Goal: Task Accomplishment & Management: Use online tool/utility

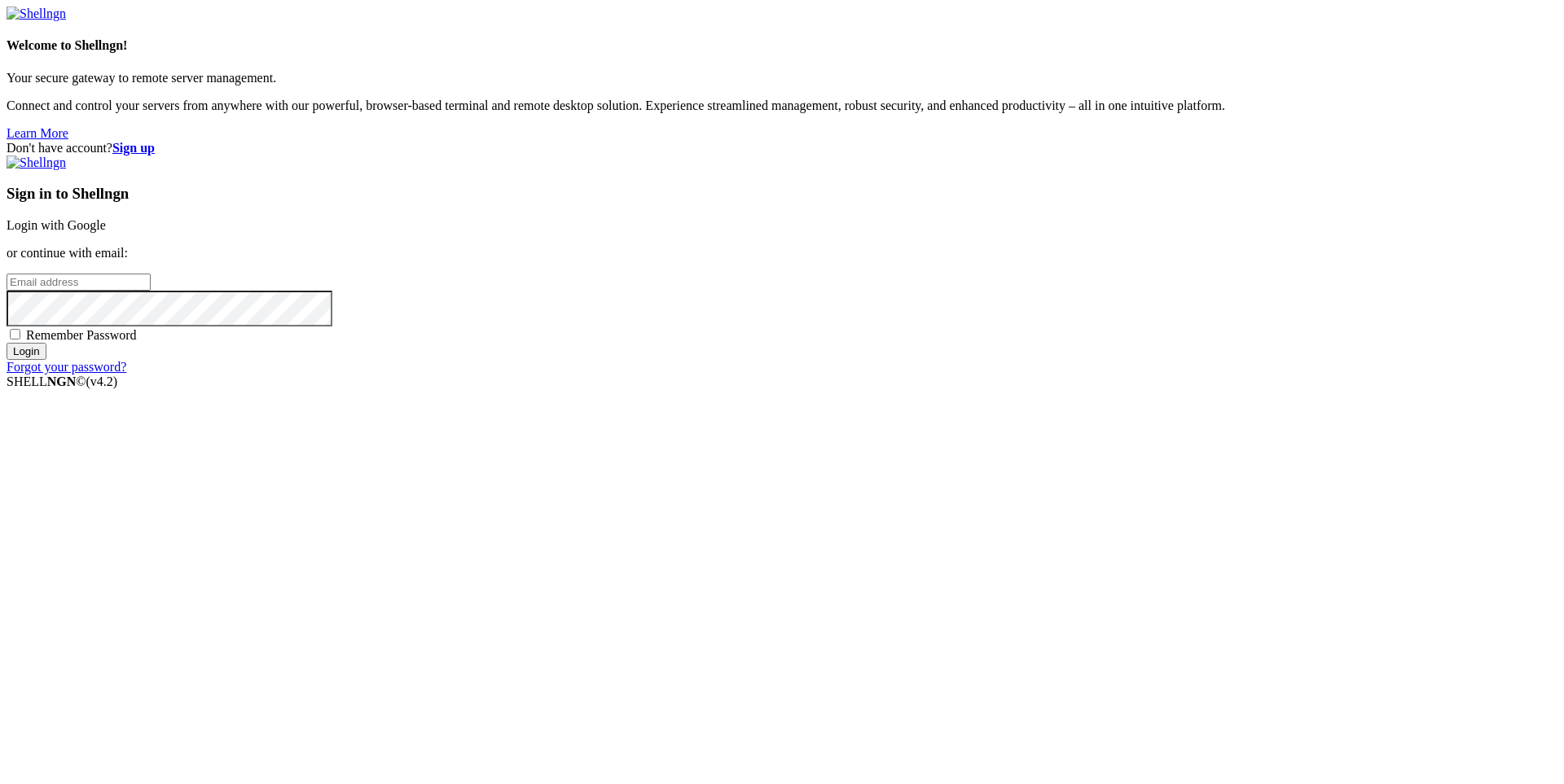
click at [151, 291] on input "email" at bounding box center [79, 282] width 144 height 17
type input "[EMAIL_ADDRESS][DOMAIN_NAME]"
click at [968, 374] on div "Sign in to Shellngn Login with Google or continue with email: [EMAIL_ADDRESS][D…" at bounding box center [782, 265] width 1551 height 219
drag, startPoint x: 921, startPoint y: 479, endPoint x: 924, endPoint y: 464, distance: 15.3
click at [921, 343] on div "Remember Password" at bounding box center [782, 334] width 1551 height 16
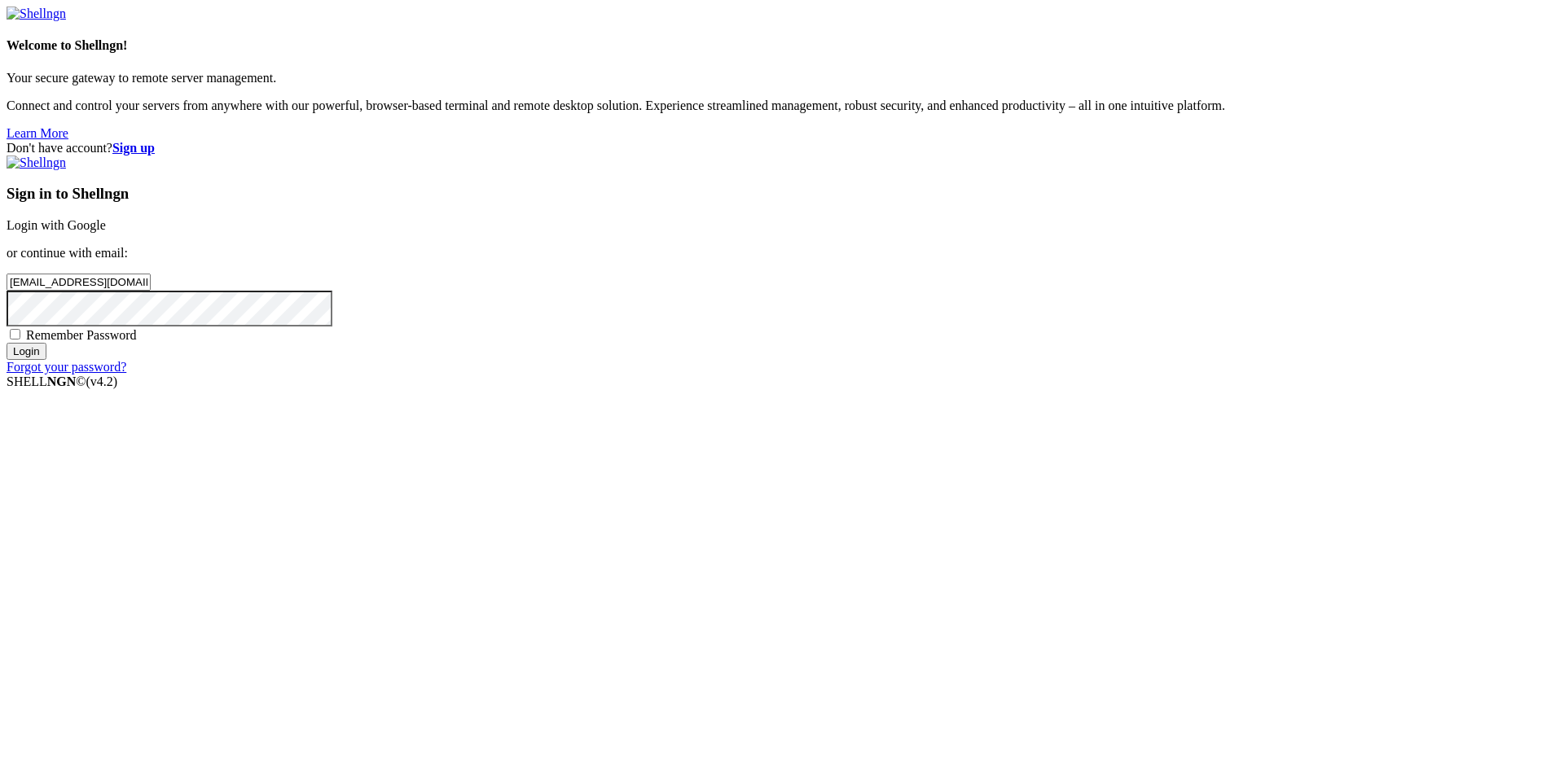
click at [137, 342] on span "Remember Password" at bounding box center [82, 335] width 111 height 14
click at [20, 339] on input "Remember Password" at bounding box center [15, 334] width 10 height 10
checkbox input "true"
click at [7, 343] on input "Login" at bounding box center [27, 352] width 40 height 17
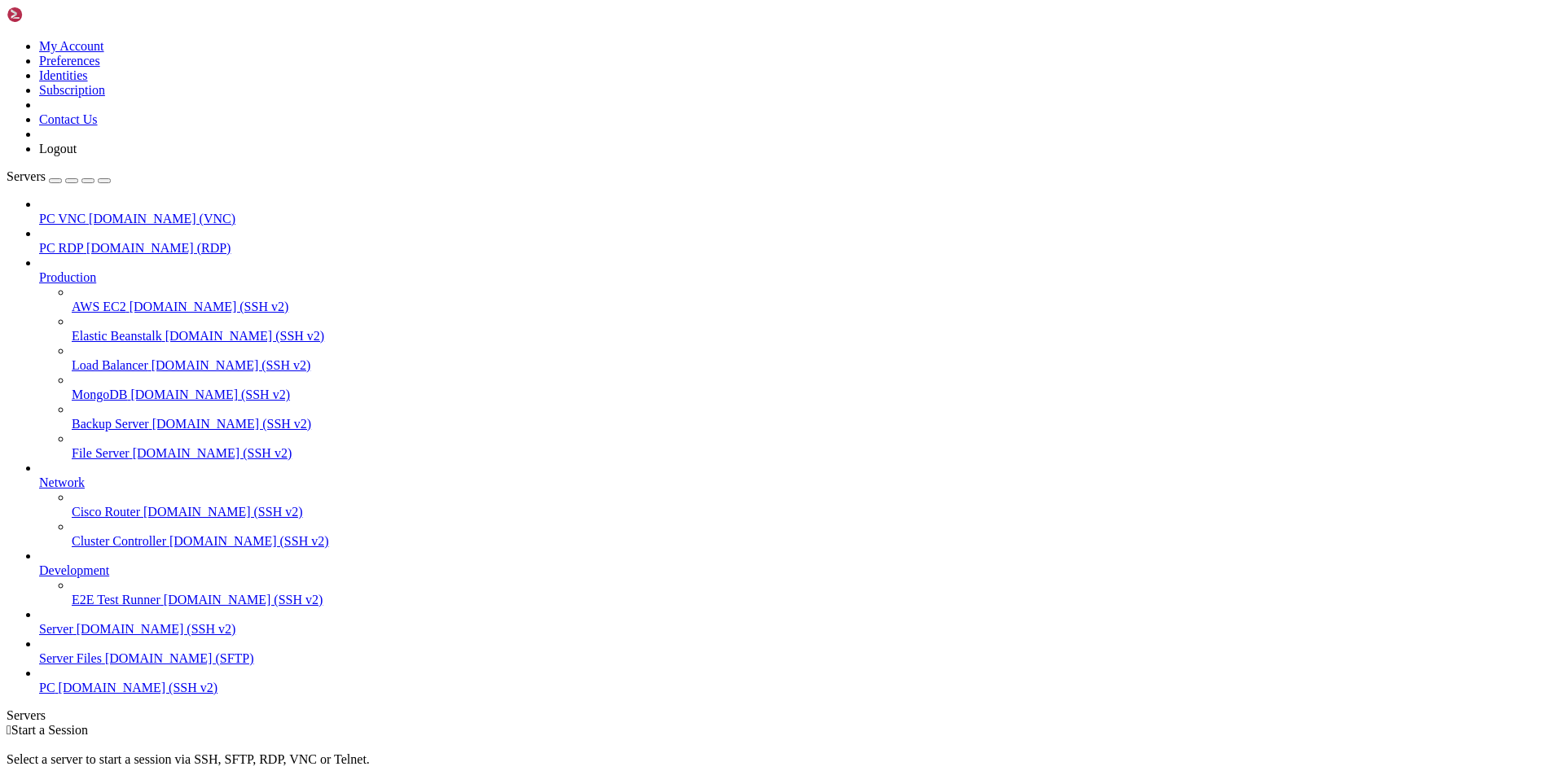
scroll to position [46, 0]
click at [73, 636] on span "Server" at bounding box center [56, 629] width 34 height 14
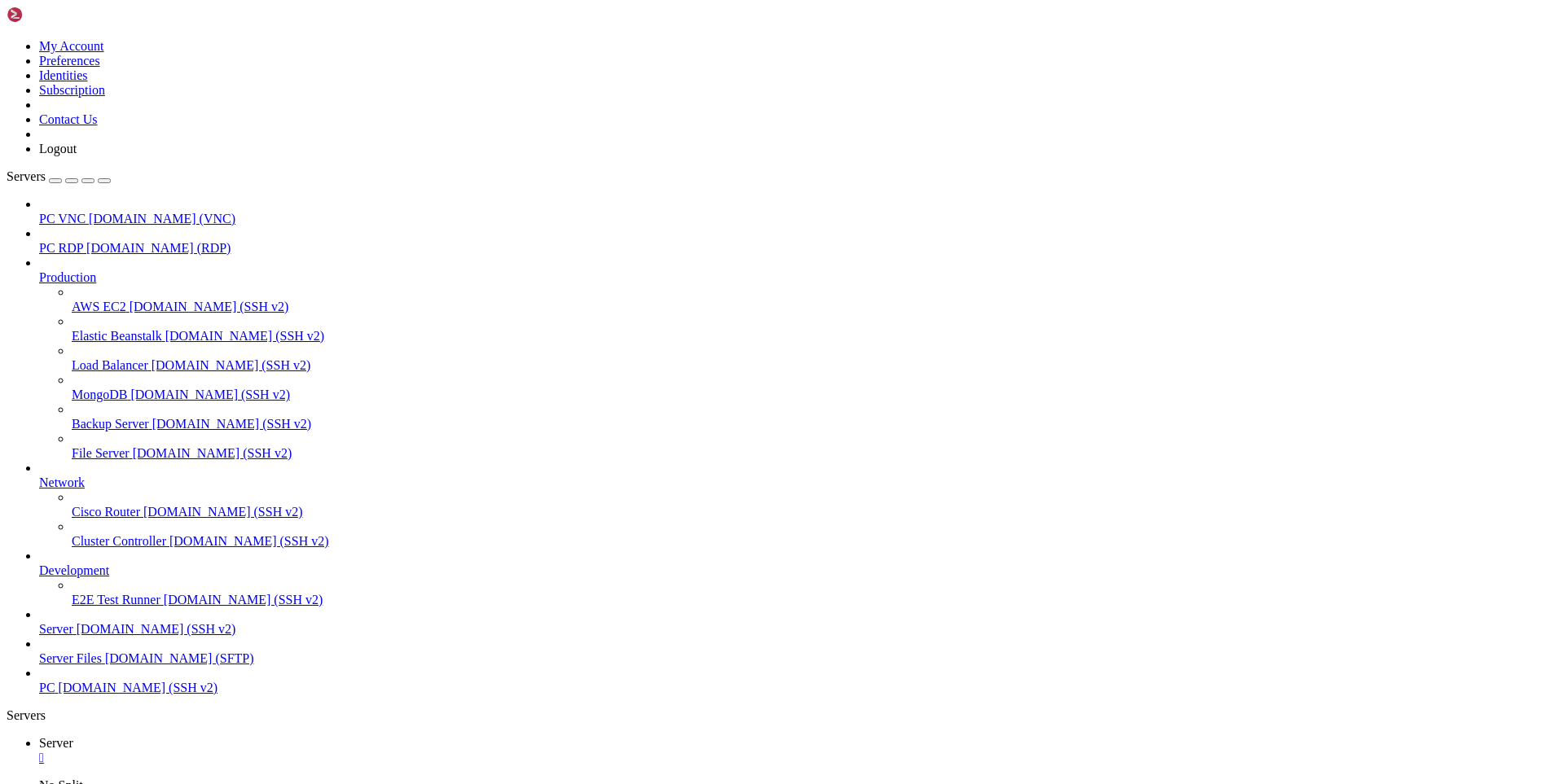
drag, startPoint x: 13, startPoint y: 1469, endPoint x: 241, endPoint y: 1592, distance: 259.1
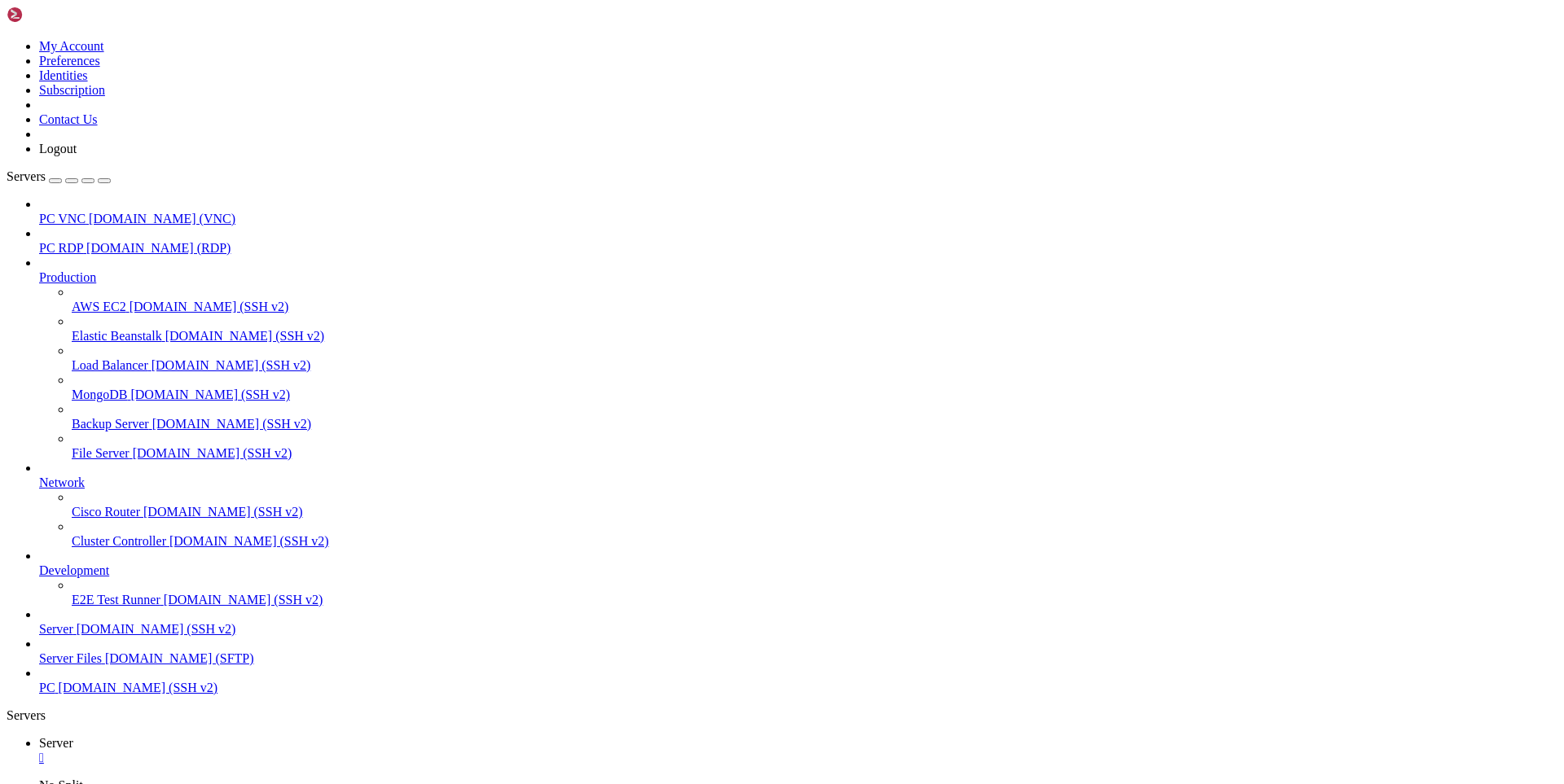
drag, startPoint x: 66, startPoint y: 1621, endPoint x: 142, endPoint y: 1617, distance: 76.1
drag, startPoint x: 90, startPoint y: 1676, endPoint x: 213, endPoint y: 1668, distance: 123.3
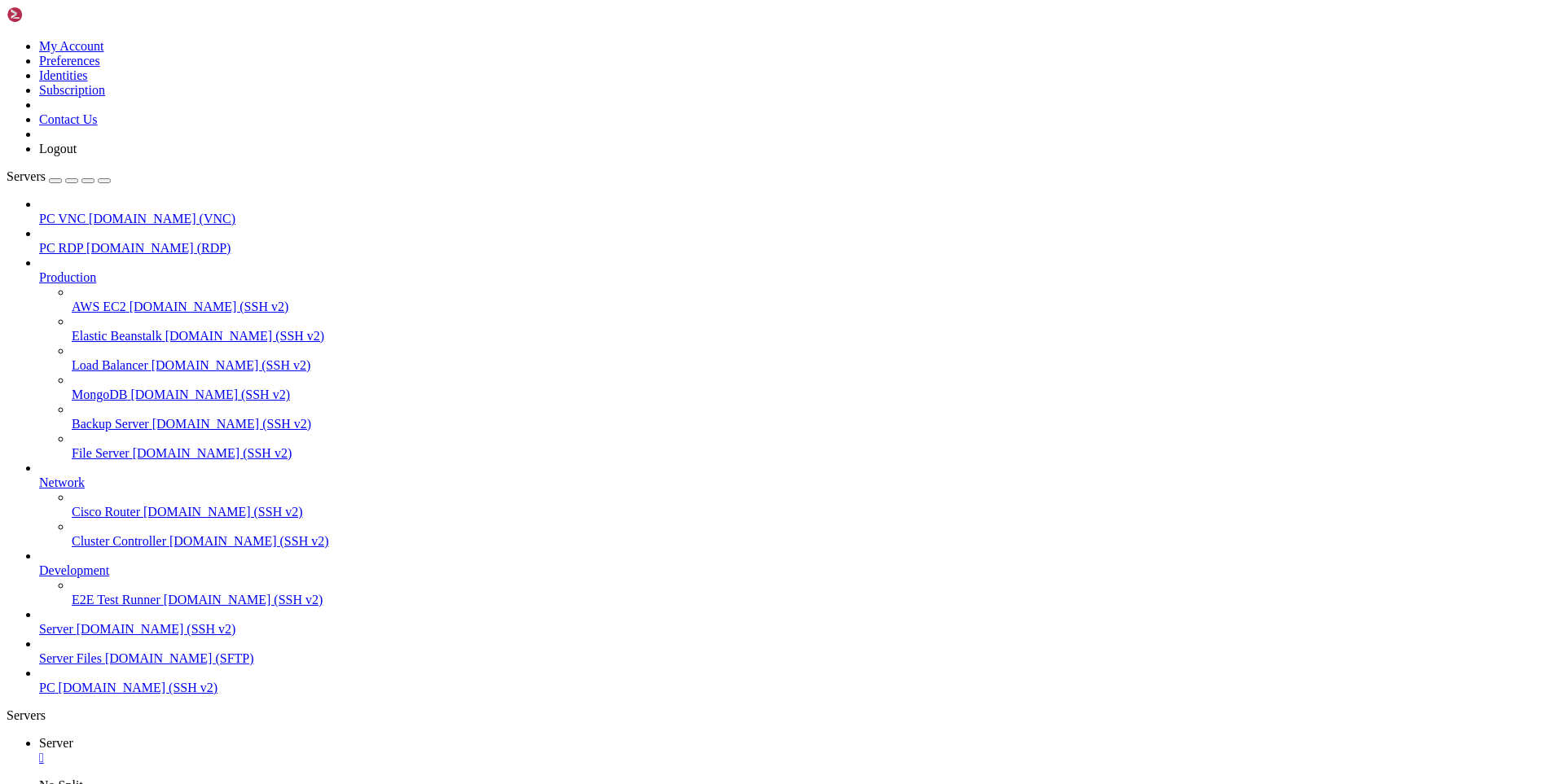
click at [7, 39] on link at bounding box center [7, 39] width 0 height 0
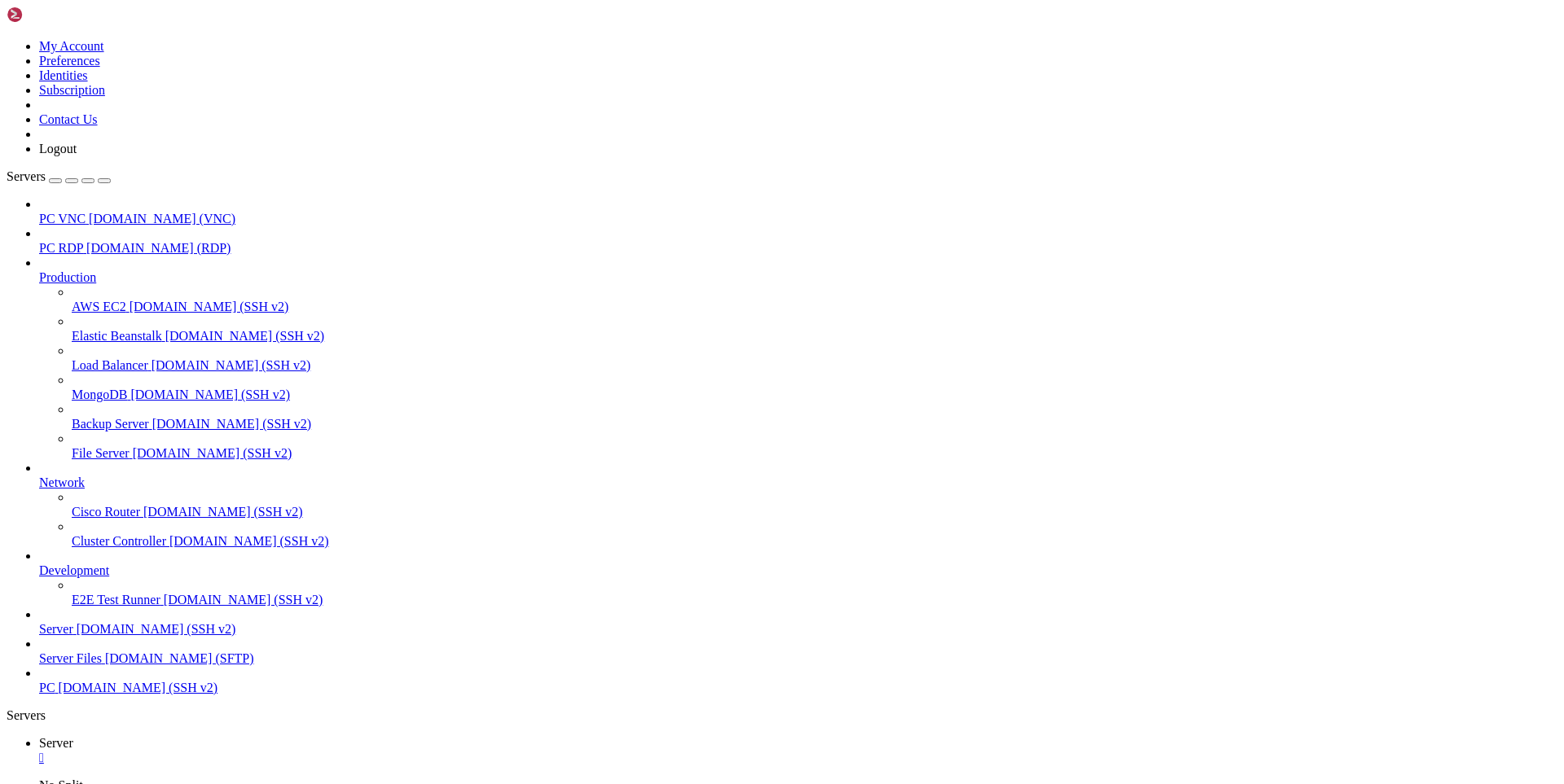
click at [76, 155] on link "Logout" at bounding box center [57, 148] width 37 height 14
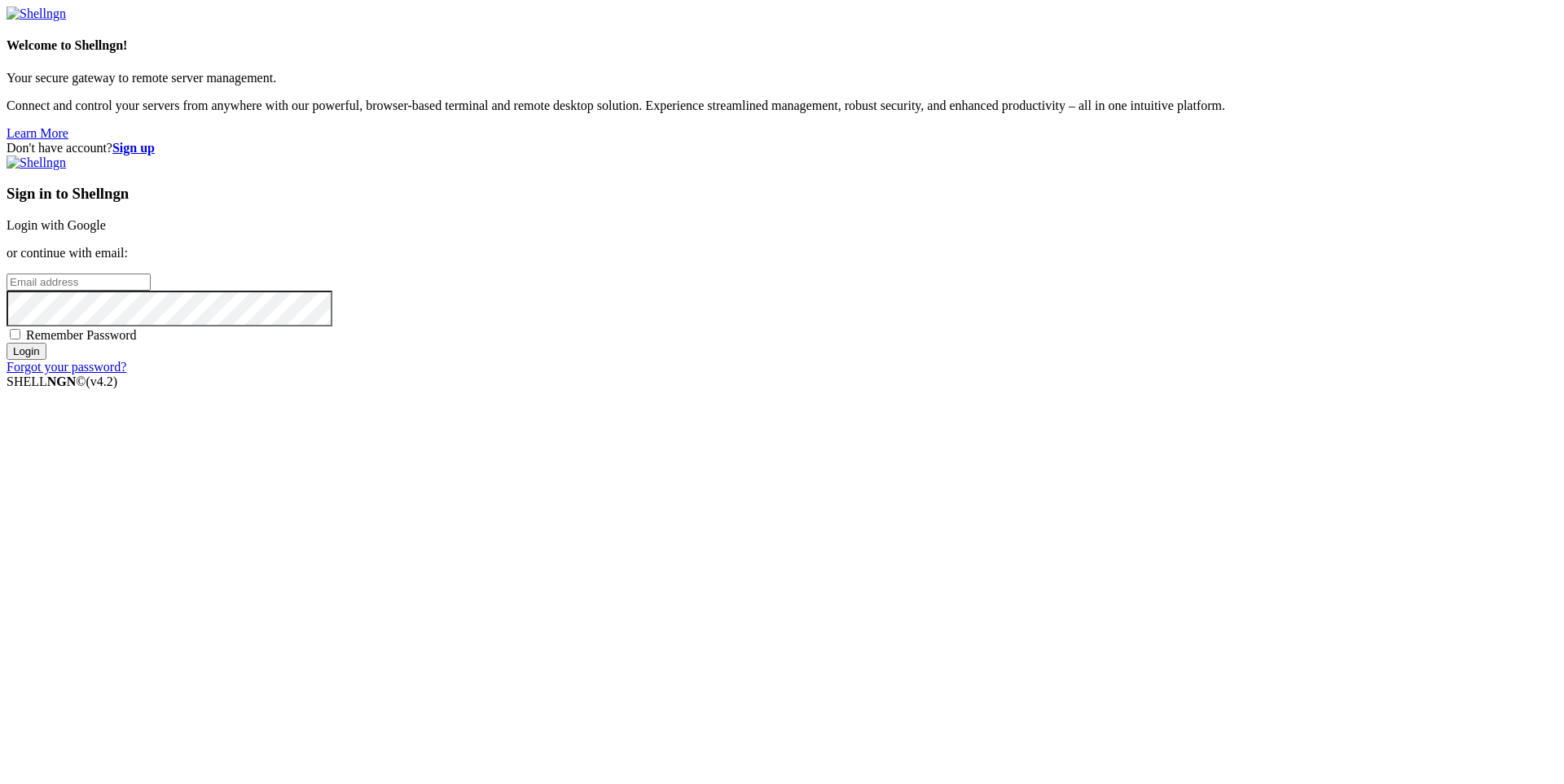
click at [140, 44] on div "Welcome to Shellngn! Your secure gateway to remote server management. Connect a…" at bounding box center [782, 74] width 1551 height 135
click at [151, 291] on input "email" at bounding box center [79, 282] width 144 height 17
type input "[EMAIL_ADDRESS][DOMAIN_NAME]"
click at [731, 374] on div "Don't have account? Sign up Sign in to Shellngn Login with Google or continue w…" at bounding box center [782, 257] width 1551 height 234
drag, startPoint x: 716, startPoint y: 472, endPoint x: 752, endPoint y: 478, distance: 36.5
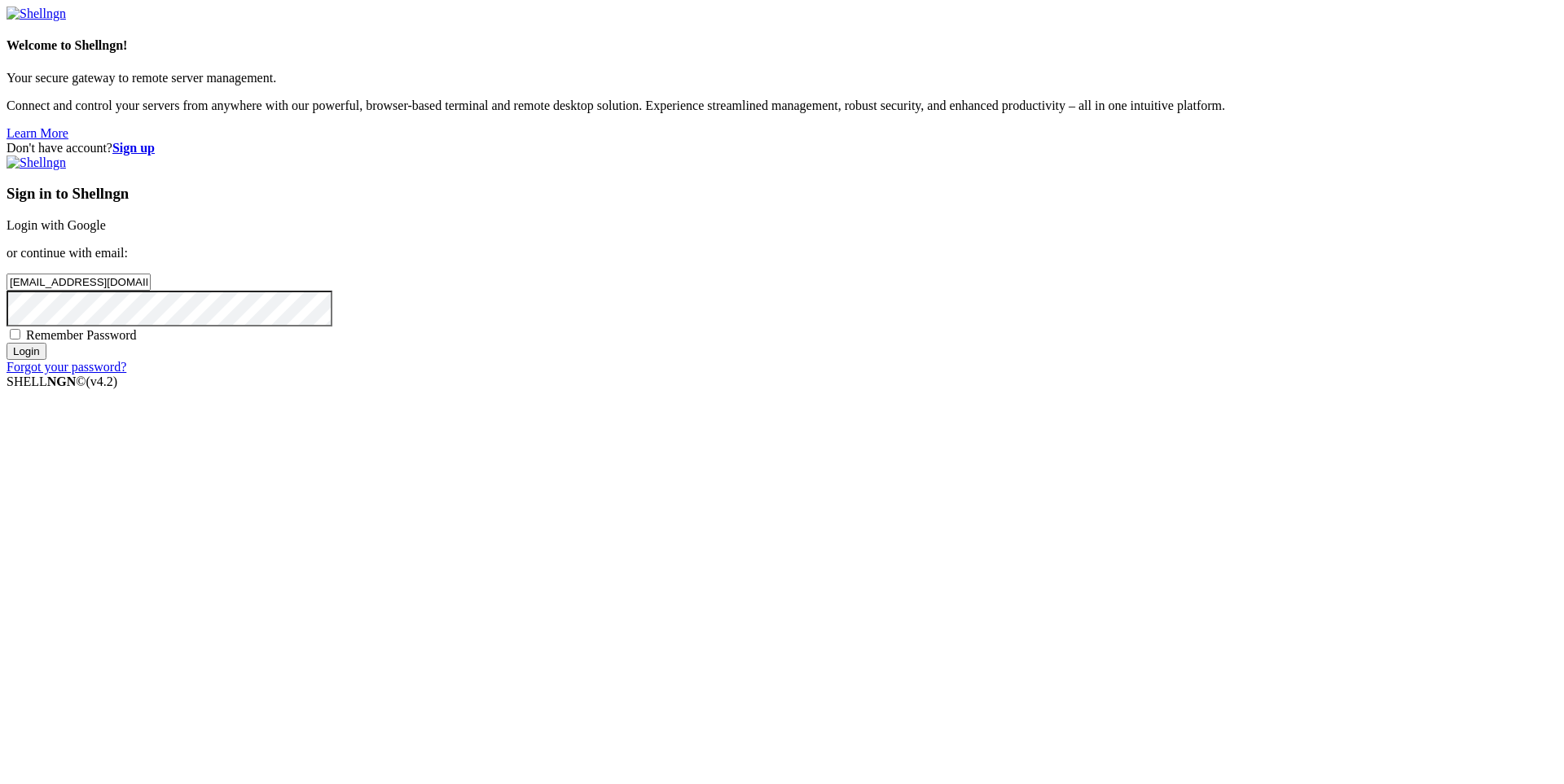
click at [724, 374] on div "Don't have account? Sign up Sign in to Shellngn Login with Google or continue w…" at bounding box center [782, 257] width 1551 height 234
click at [894, 374] on div "Sign in to Shellngn Login with Google or continue with email: [EMAIL_ADDRESS][D…" at bounding box center [782, 265] width 1551 height 219
click at [137, 342] on span "Remember Password" at bounding box center [82, 335] width 111 height 14
click at [873, 343] on div "Remember Password" at bounding box center [782, 334] width 1551 height 16
click at [137, 342] on span "Remember Password" at bounding box center [82, 335] width 111 height 14
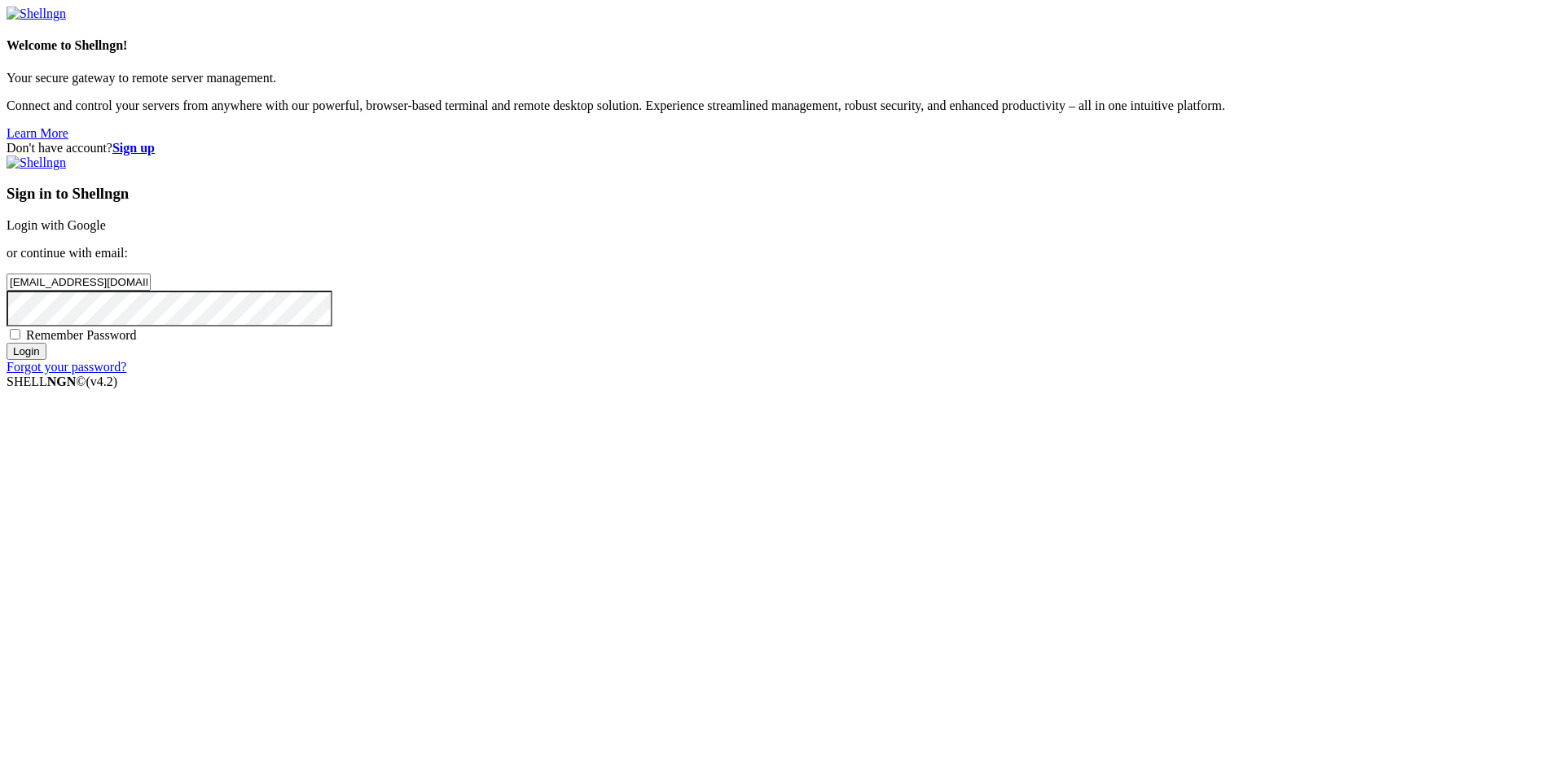
click at [20, 339] on input "Remember Password" at bounding box center [15, 334] width 10 height 10
checkbox input "true"
click at [46, 360] on input "Login" at bounding box center [27, 352] width 40 height 17
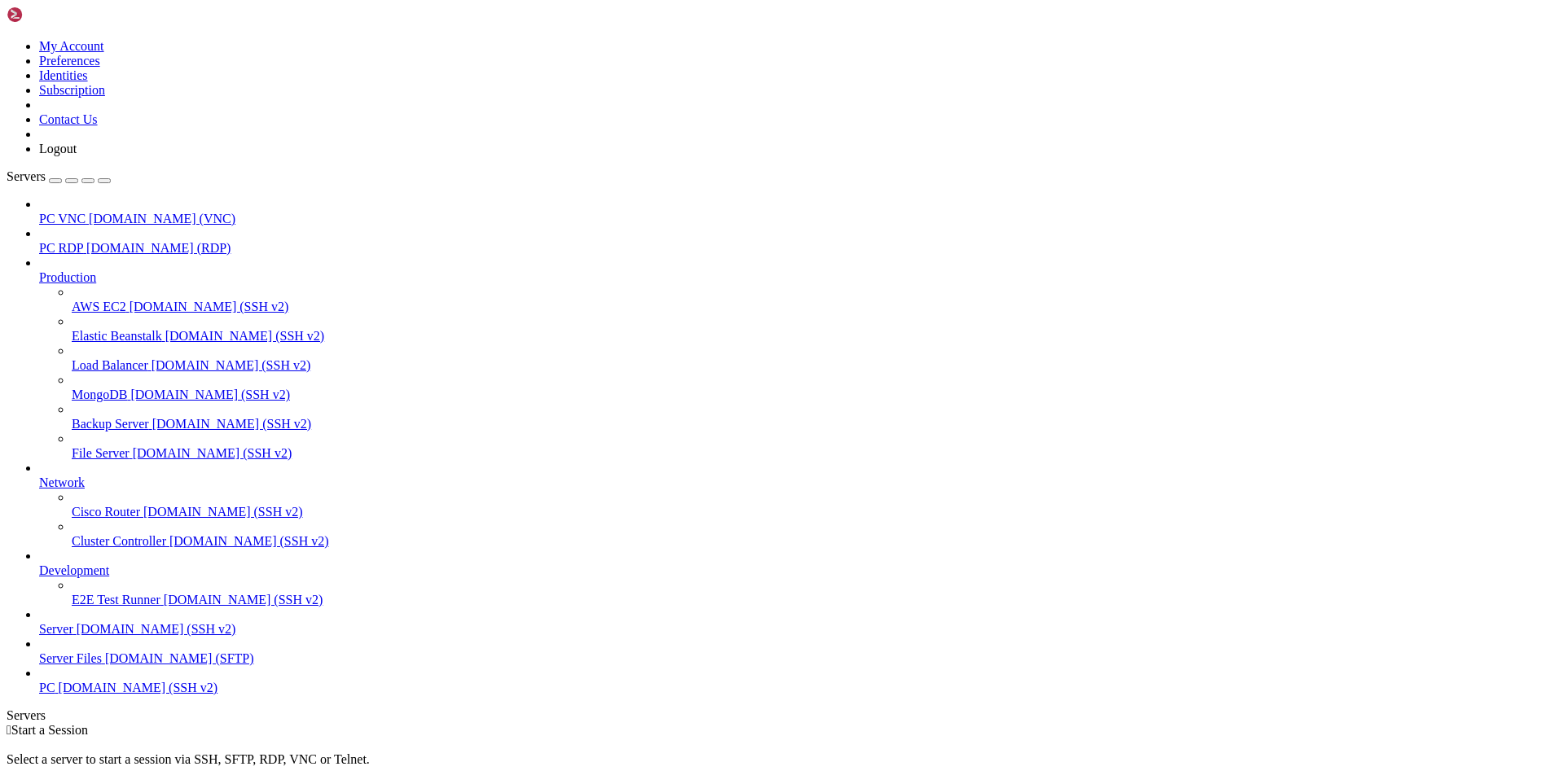
click at [73, 636] on span "Server" at bounding box center [56, 629] width 34 height 14
drag, startPoint x: 275, startPoint y: 1047, endPoint x: 27, endPoint y: 1032, distance: 248.5
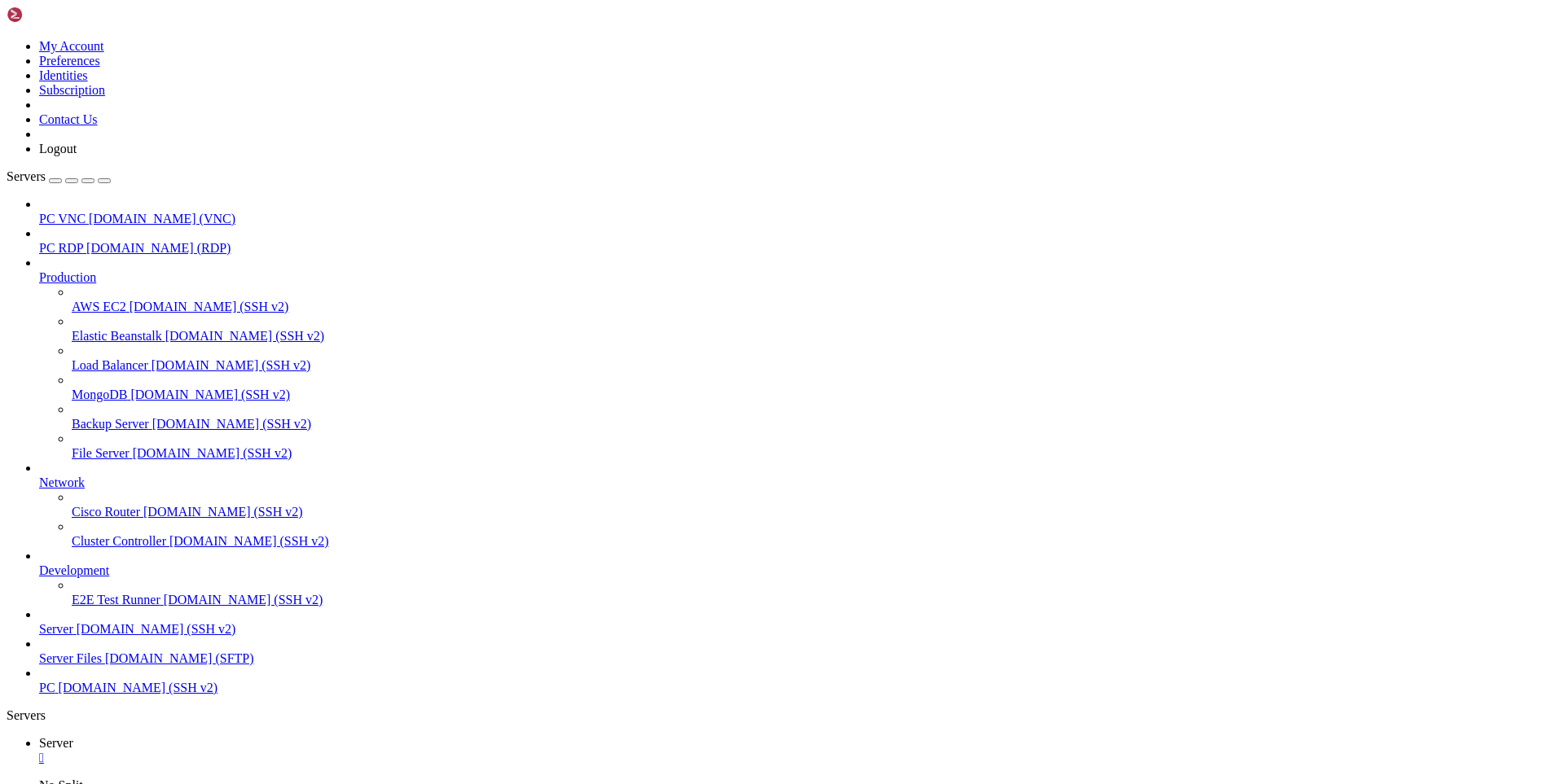
drag, startPoint x: 222, startPoint y: 1193, endPoint x: 216, endPoint y: 1174, distance: 19.9
drag, startPoint x: 215, startPoint y: 1178, endPoint x: 248, endPoint y: 1176, distance: 33.1
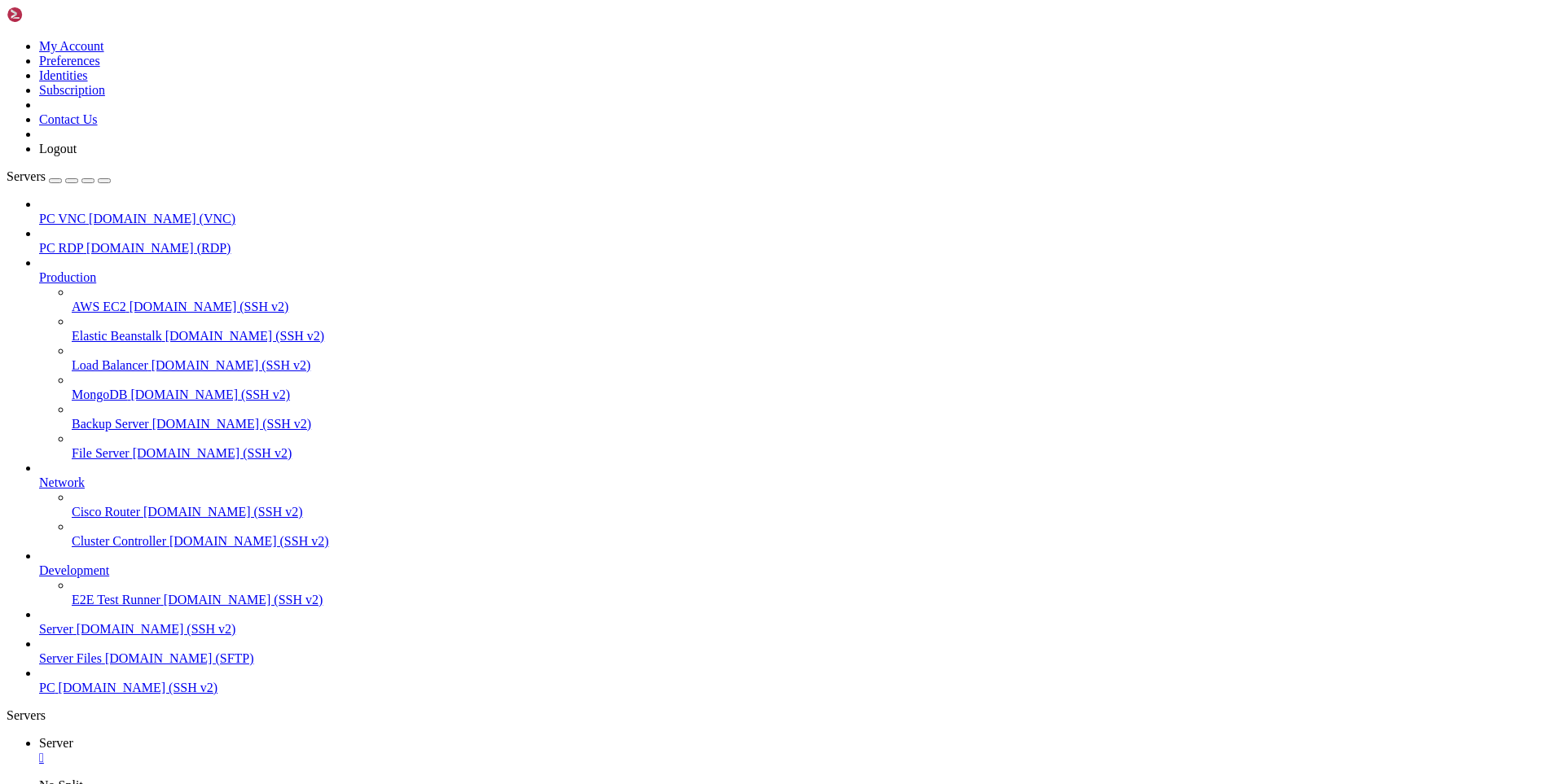
drag, startPoint x: 13, startPoint y: 1463, endPoint x: 317, endPoint y: 1674, distance: 370.0
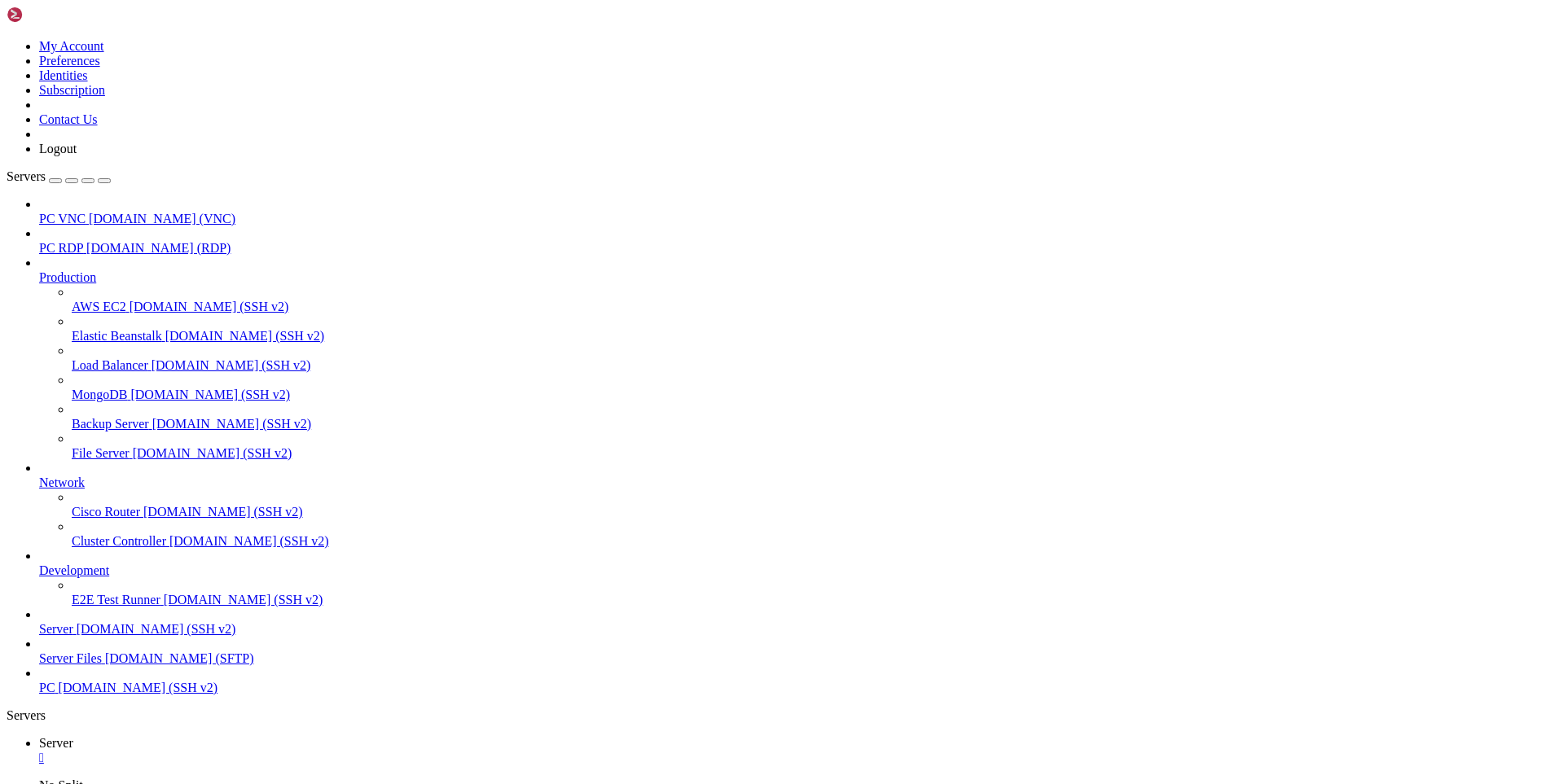
drag, startPoint x: 291, startPoint y: 1497, endPoint x: 109, endPoint y: 1239, distance: 315.7
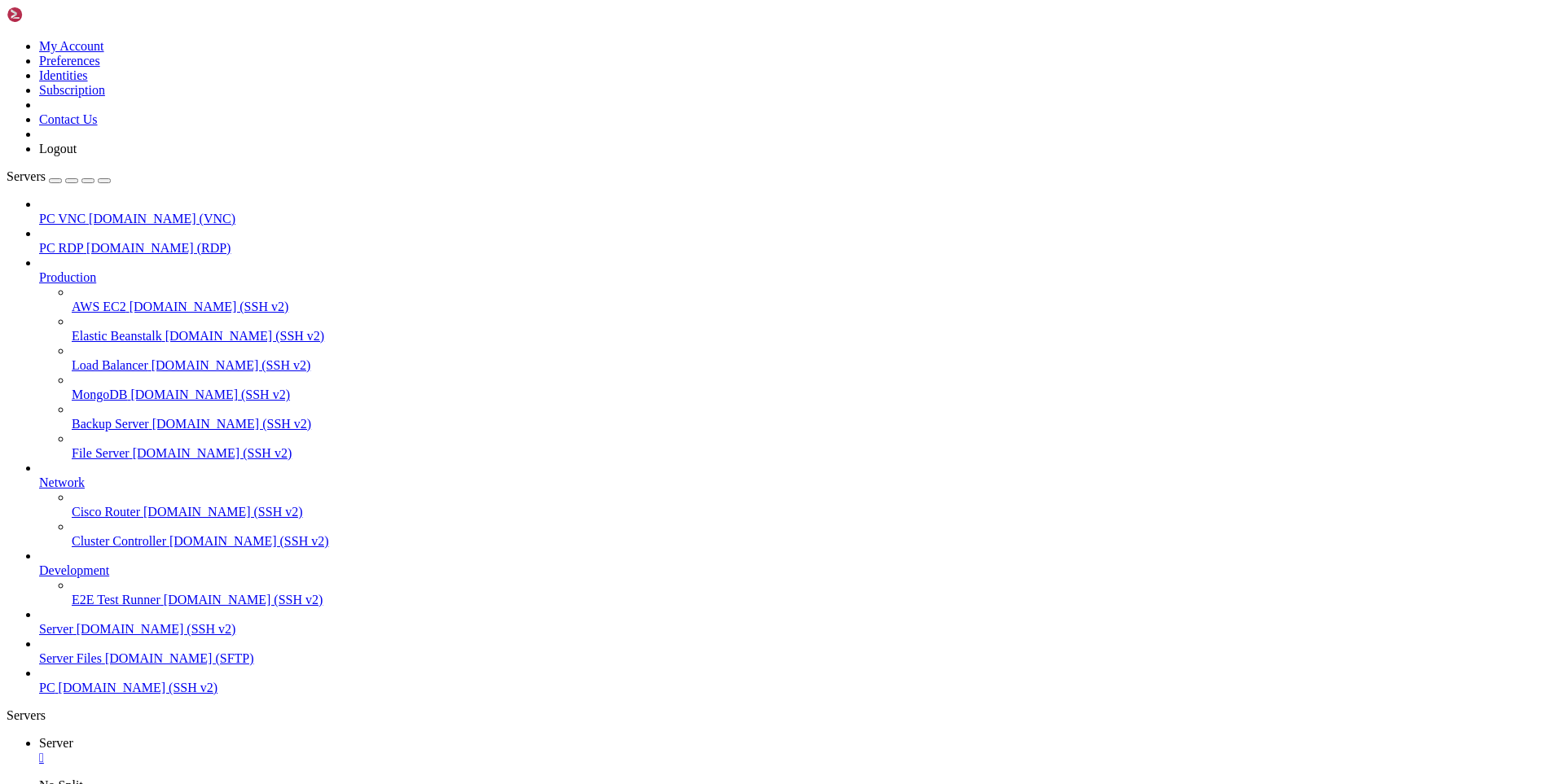
drag, startPoint x: 11, startPoint y: 1149, endPoint x: 245, endPoint y: 1153, distance: 234.0
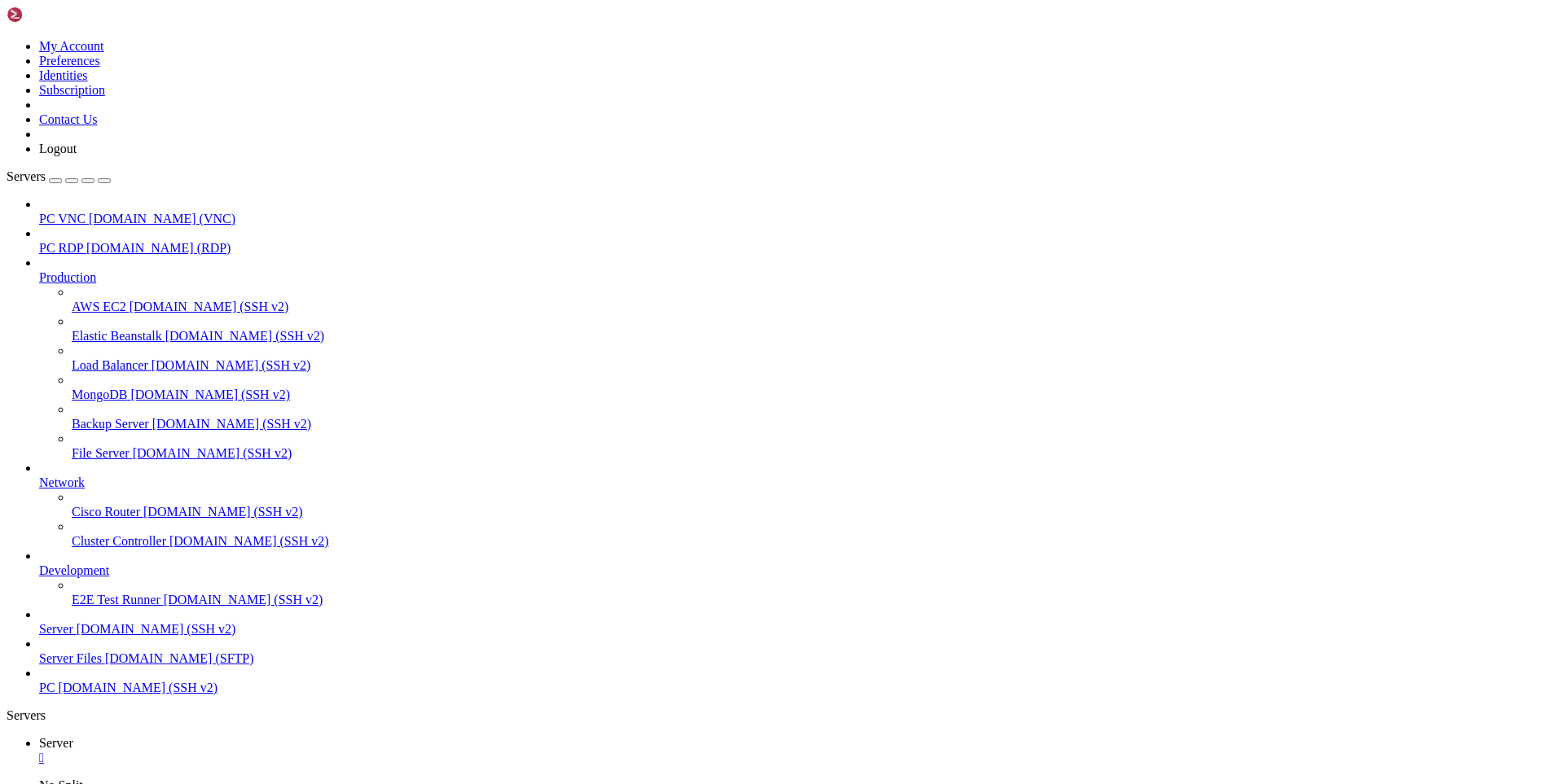
drag, startPoint x: 13, startPoint y: 1677, endPoint x: 416, endPoint y: 1676, distance: 403.0
click at [7, 39] on icon at bounding box center [7, 39] width 0 height 0
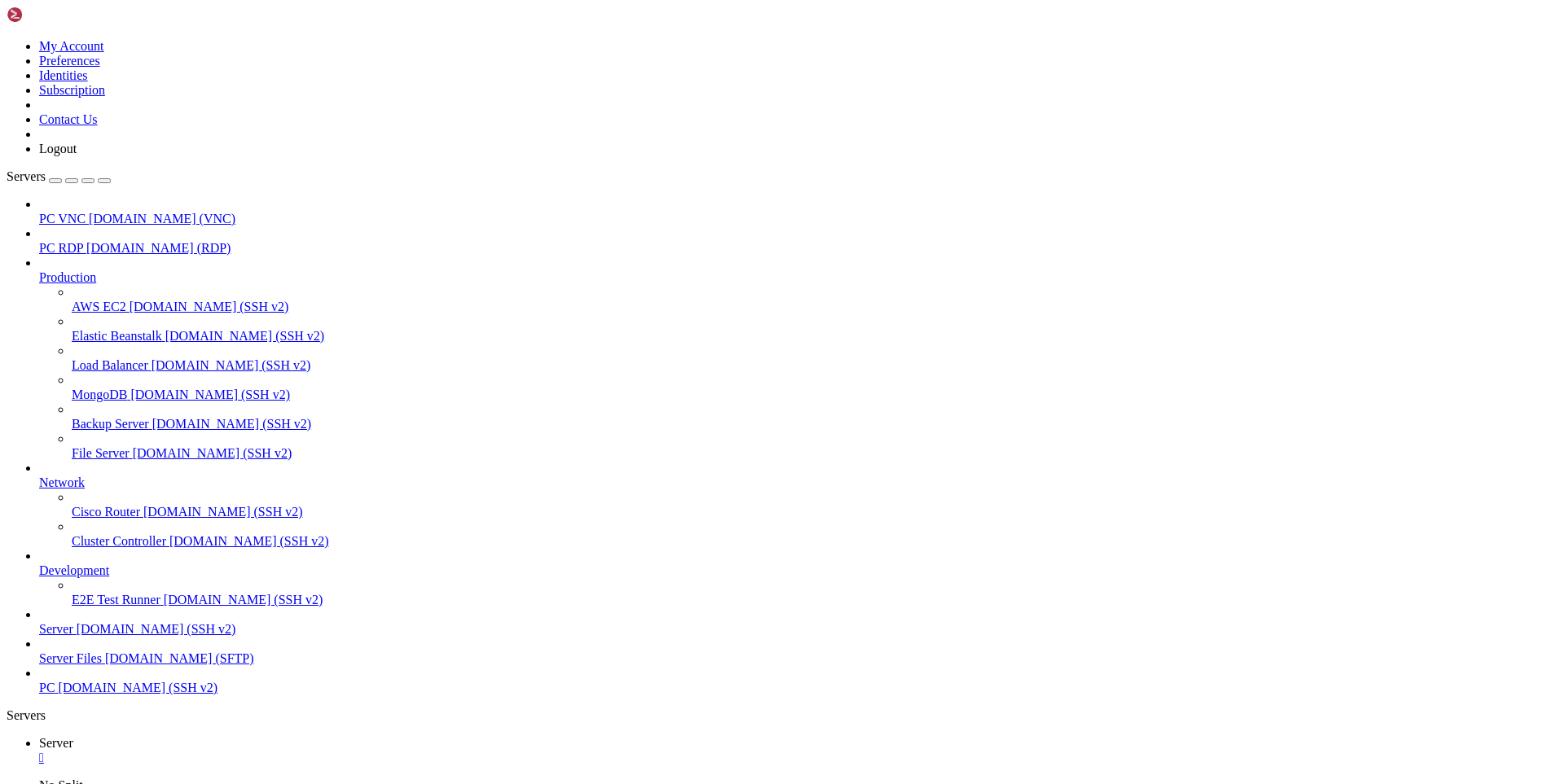
click at [76, 155] on link "Logout" at bounding box center [57, 148] width 37 height 14
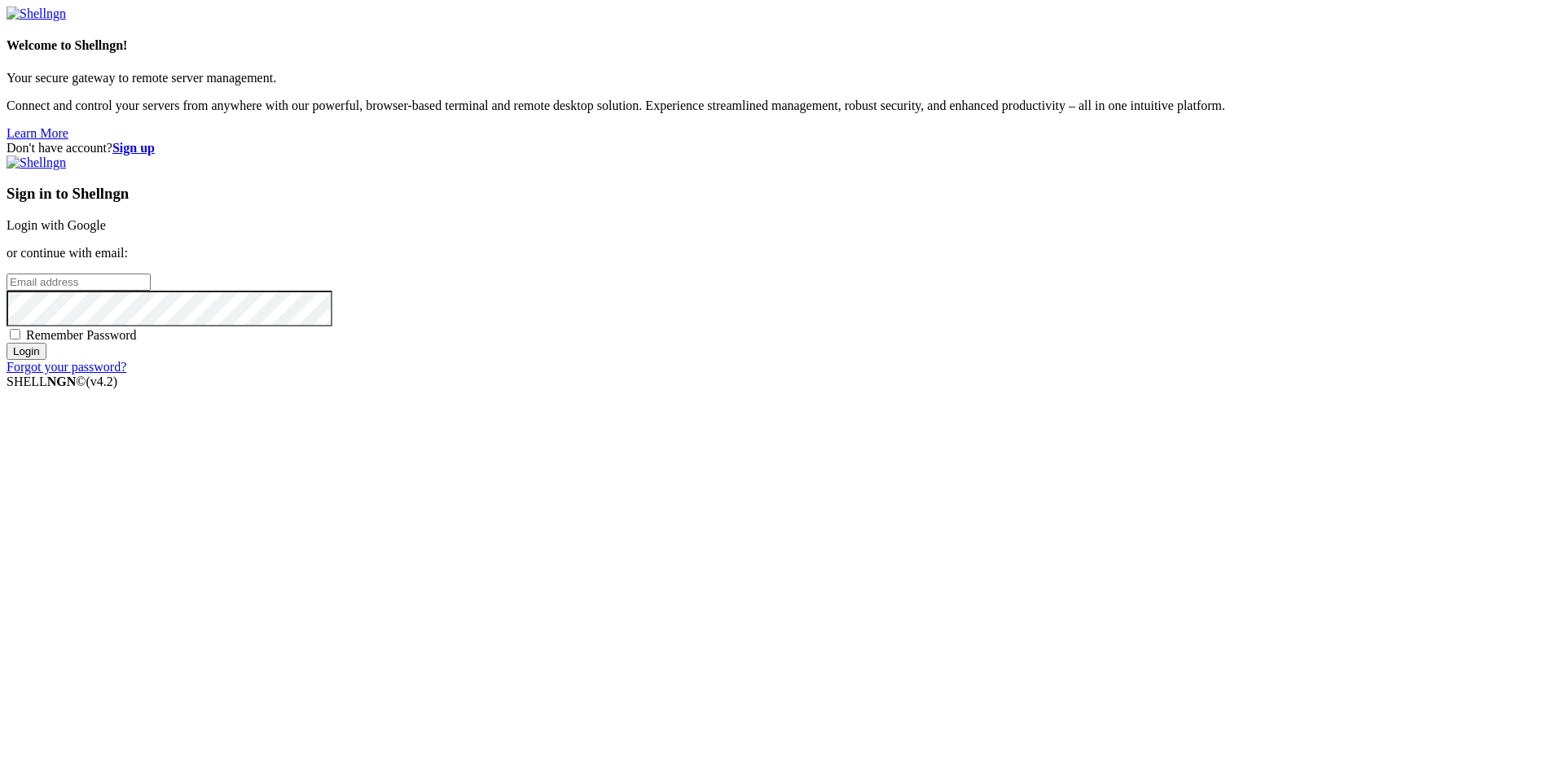
drag, startPoint x: 905, startPoint y: 388, endPoint x: 886, endPoint y: 405, distance: 25.5
click at [151, 291] on input "email" at bounding box center [79, 282] width 144 height 17
type input "[EMAIL_ADDRESS][DOMAIN_NAME]"
click at [137, 342] on span "Remember Password" at bounding box center [82, 335] width 111 height 14
click at [20, 339] on input "Remember Password" at bounding box center [15, 334] width 10 height 10
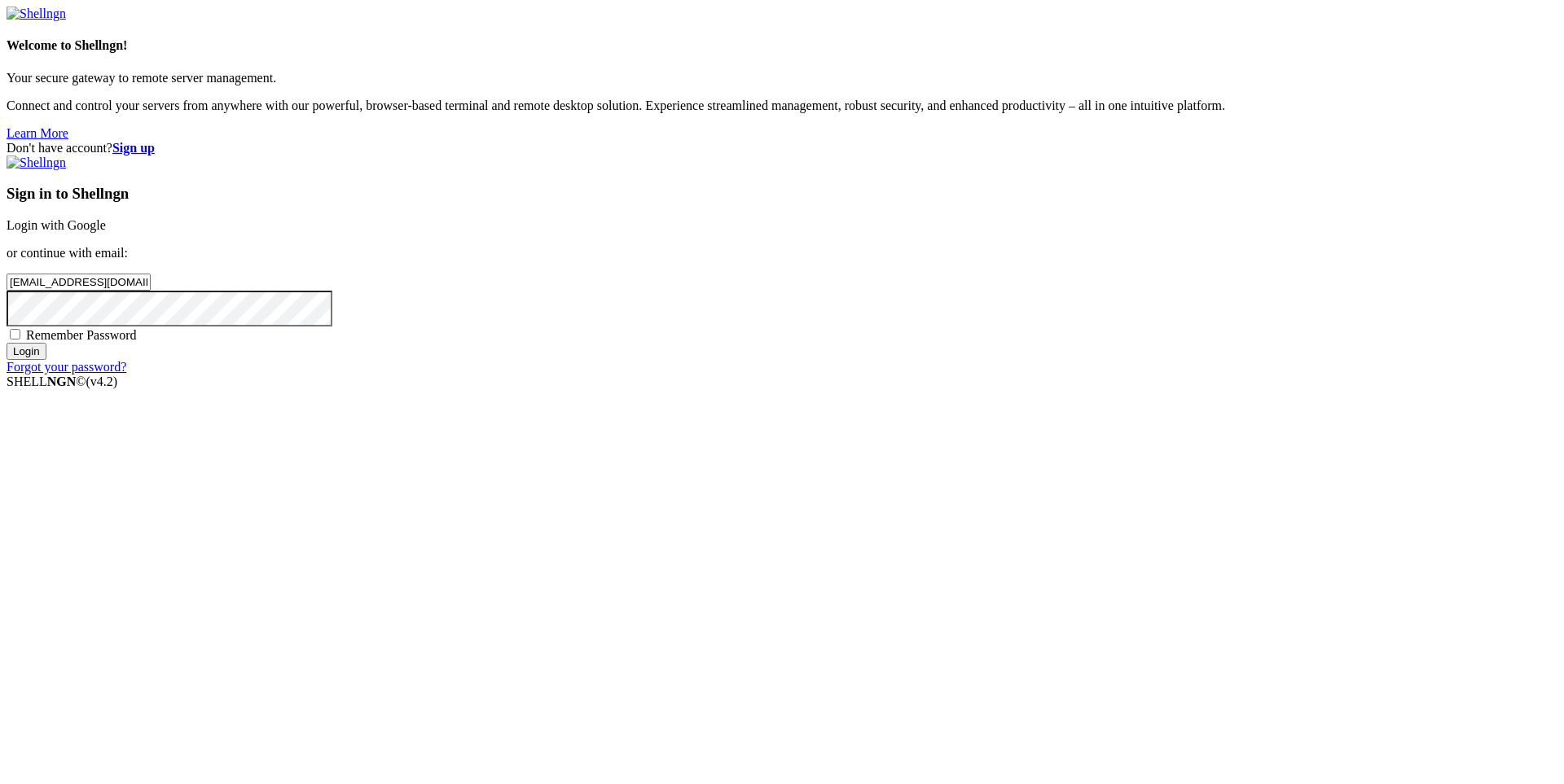
checkbox input "true"
click at [46, 360] on input "Login" at bounding box center [27, 352] width 40 height 17
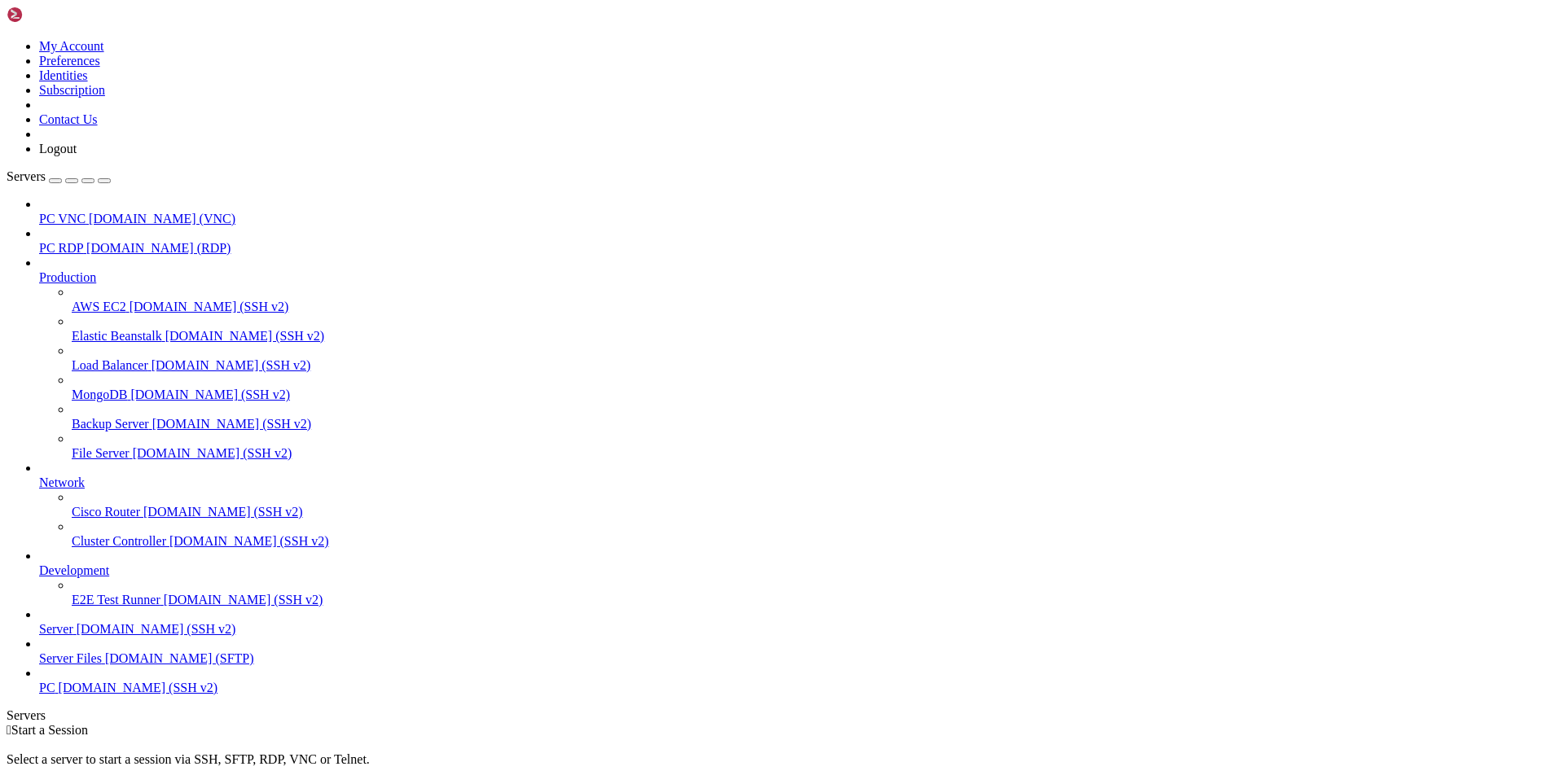
click at [73, 636] on span "Server" at bounding box center [56, 629] width 34 height 14
drag, startPoint x: 137, startPoint y: 1037, endPoint x: -109, endPoint y: 1024, distance: 246.3
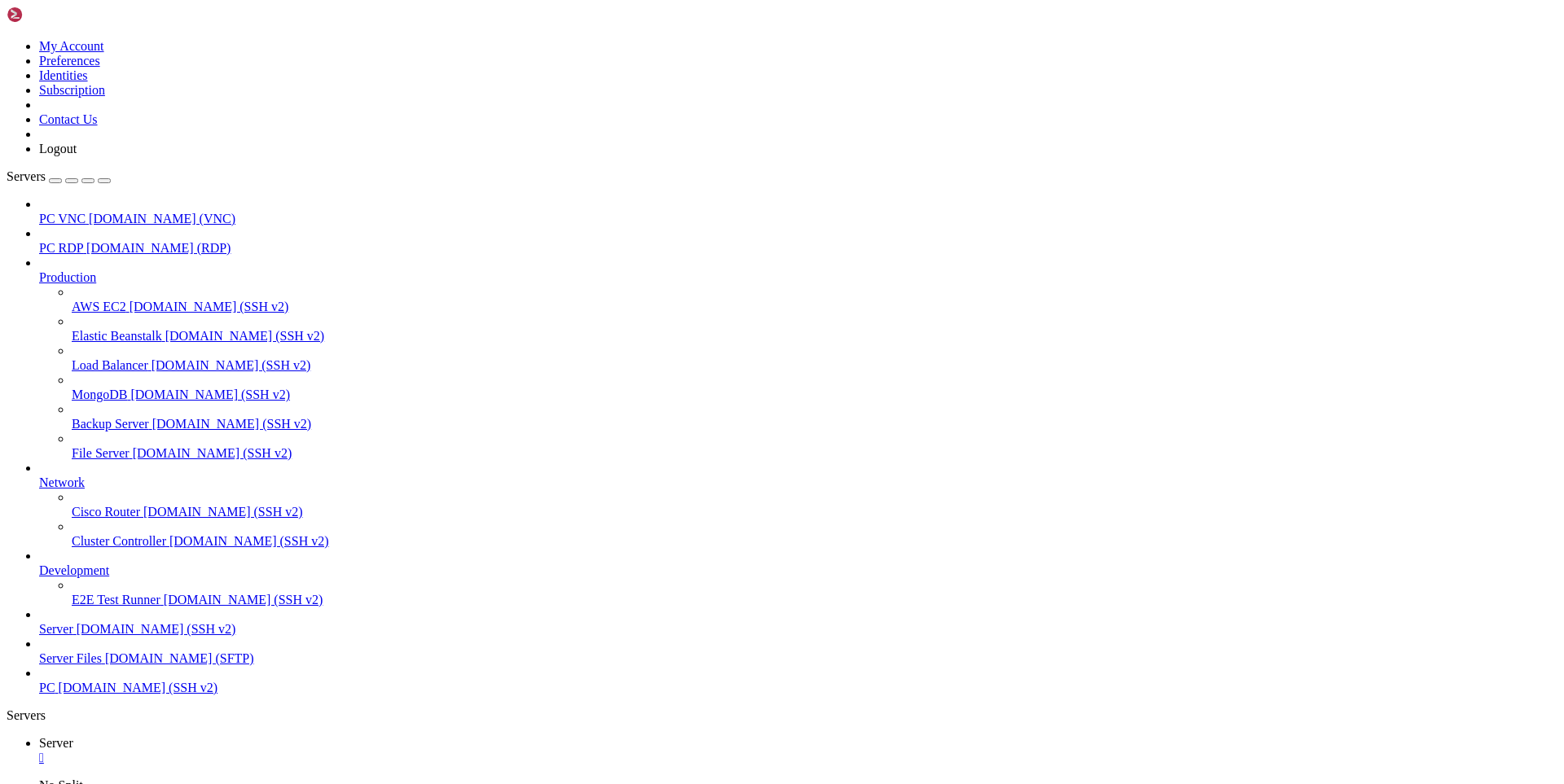
drag, startPoint x: 387, startPoint y: 1674, endPoint x: 87, endPoint y: 1495, distance: 349.3
drag, startPoint x: 480, startPoint y: 1565, endPoint x: 317, endPoint y: 1317, distance: 296.8
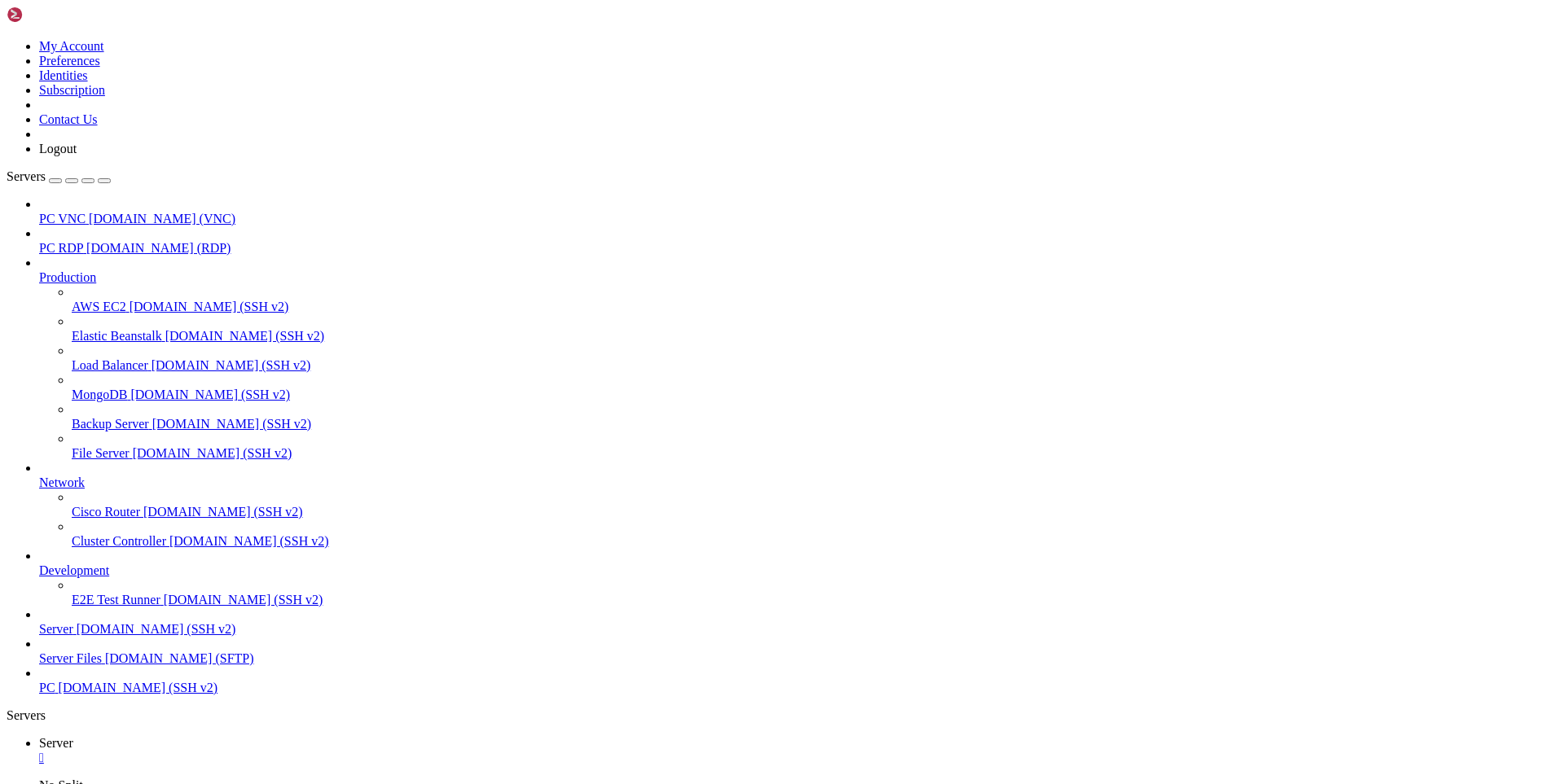
drag, startPoint x: 24, startPoint y: 1678, endPoint x: 1, endPoint y: 1669, distance: 24.7
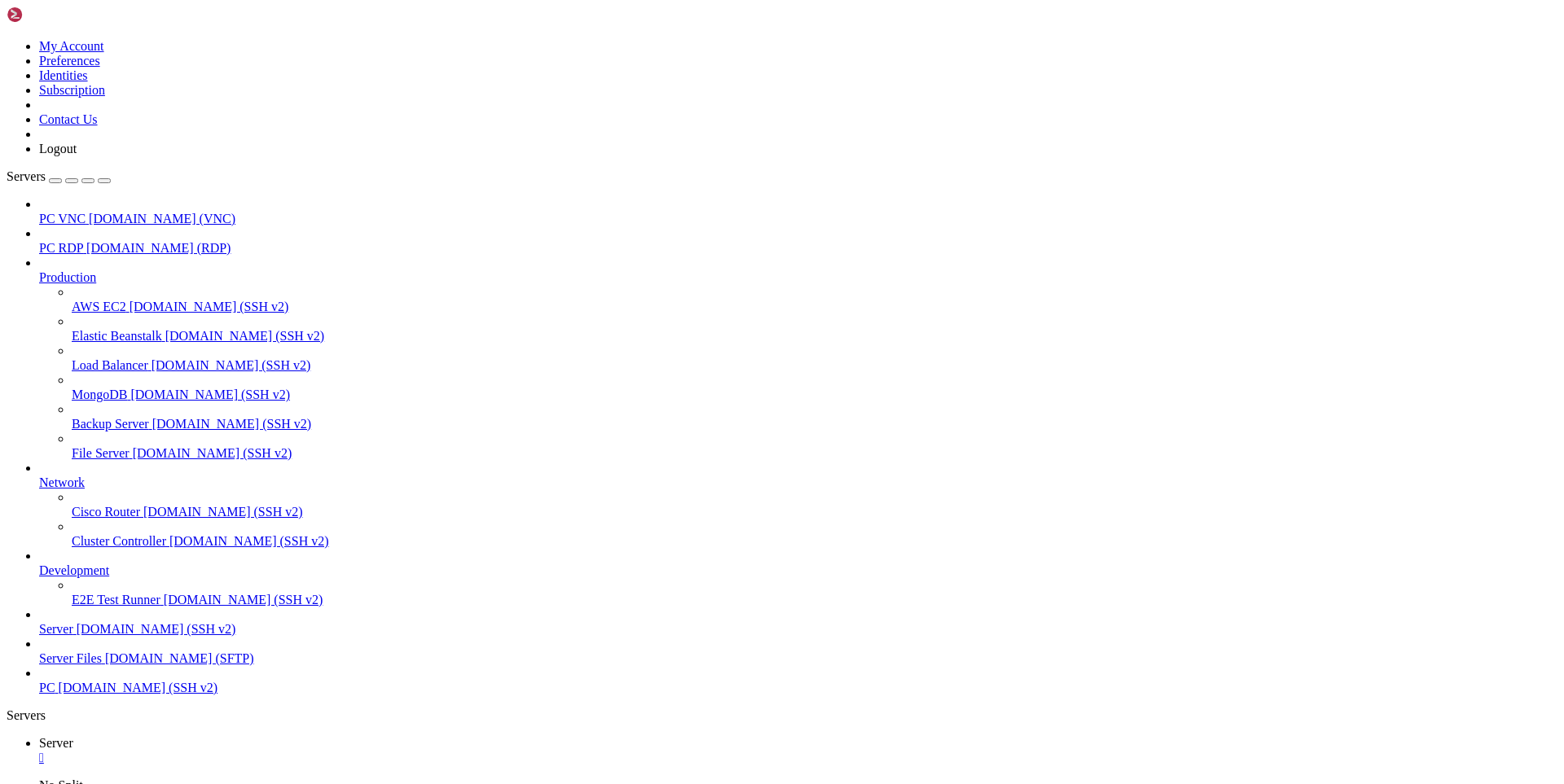
drag, startPoint x: 420, startPoint y: 1648, endPoint x: 412, endPoint y: 1646, distance: 8.2
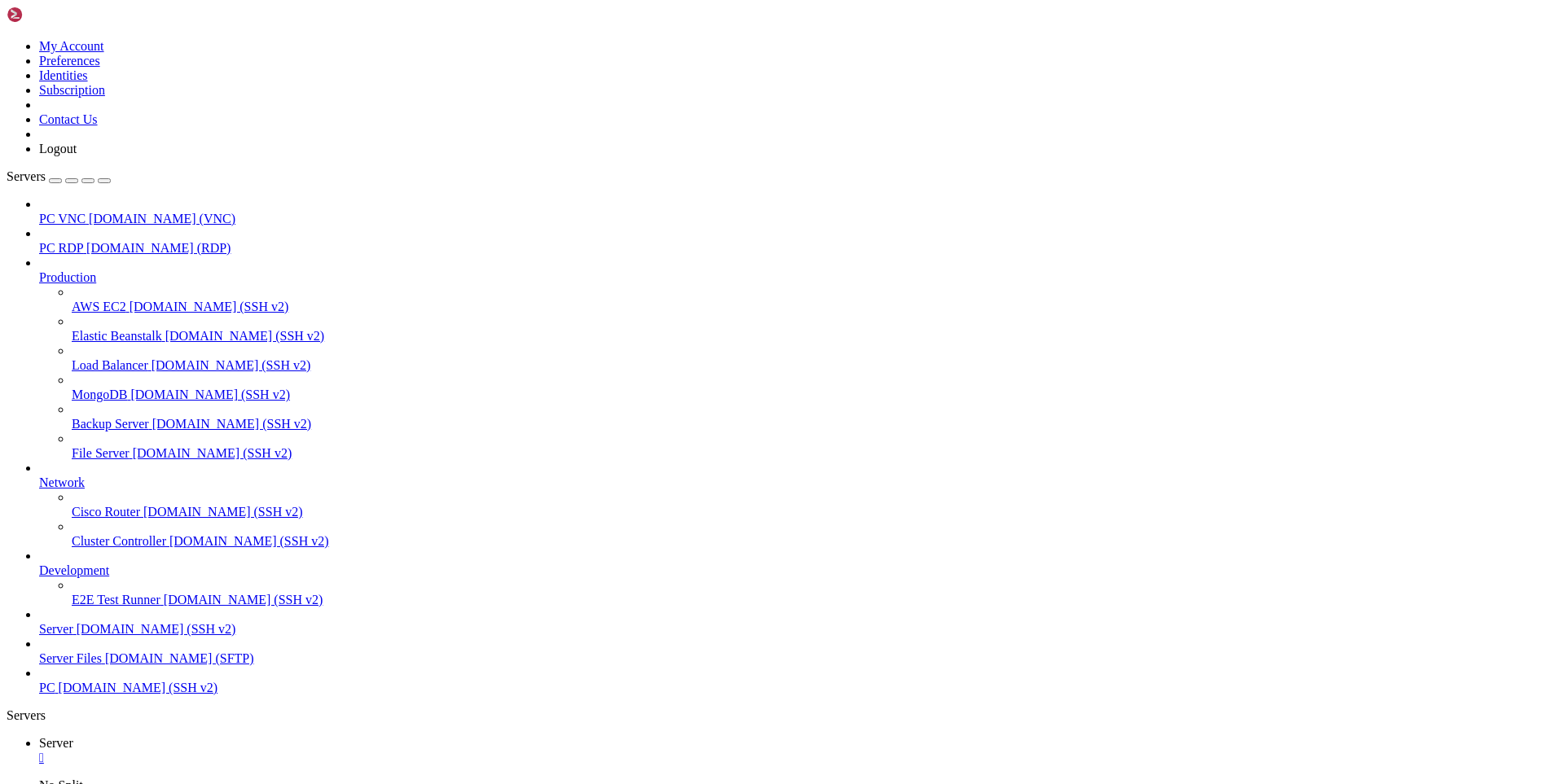
drag, startPoint x: 12, startPoint y: 1677, endPoint x: 400, endPoint y: 1687, distance: 388.1
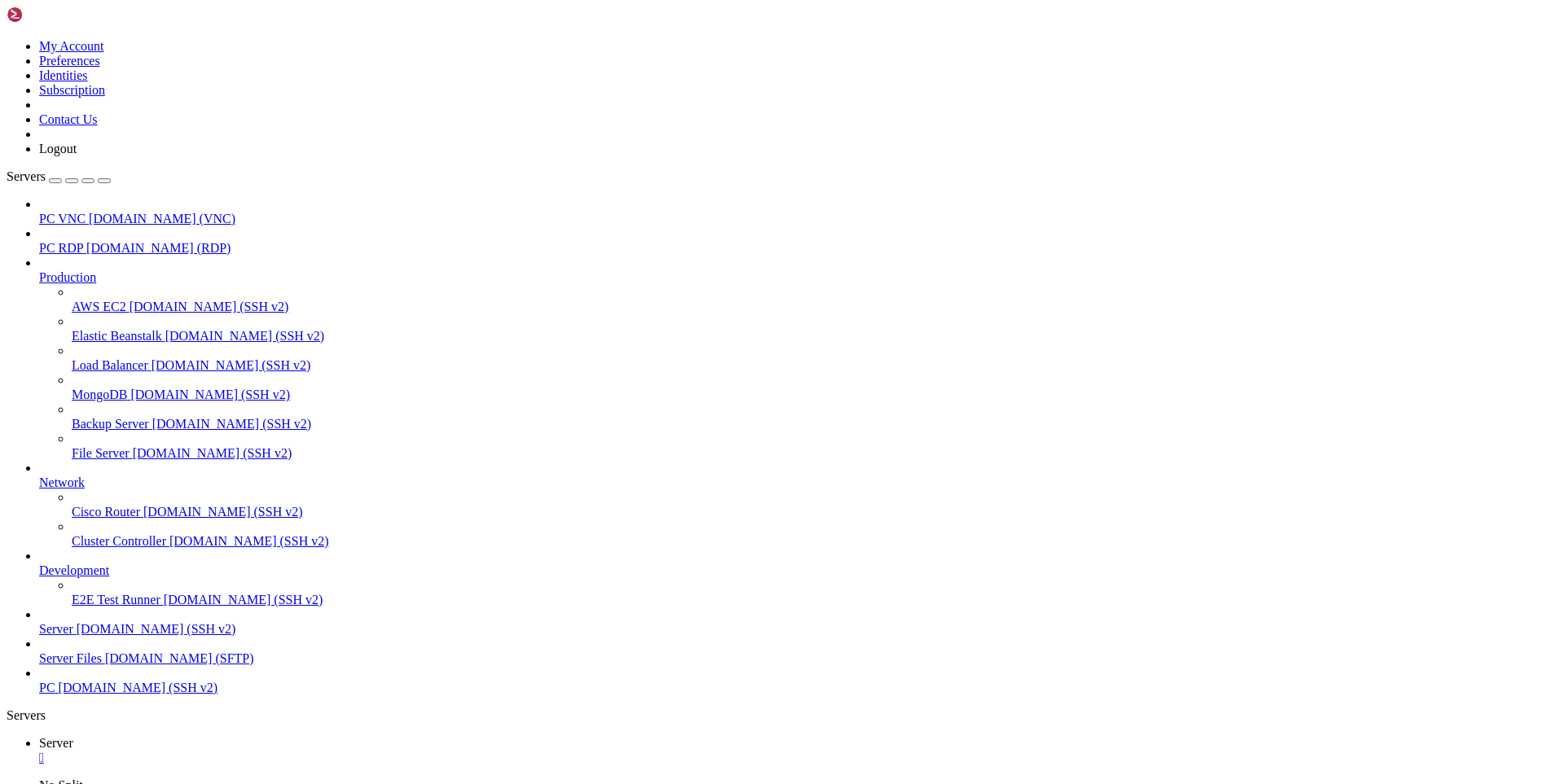
scroll to position [24737, 0]
